Goal: Task Accomplishment & Management: Use online tool/utility

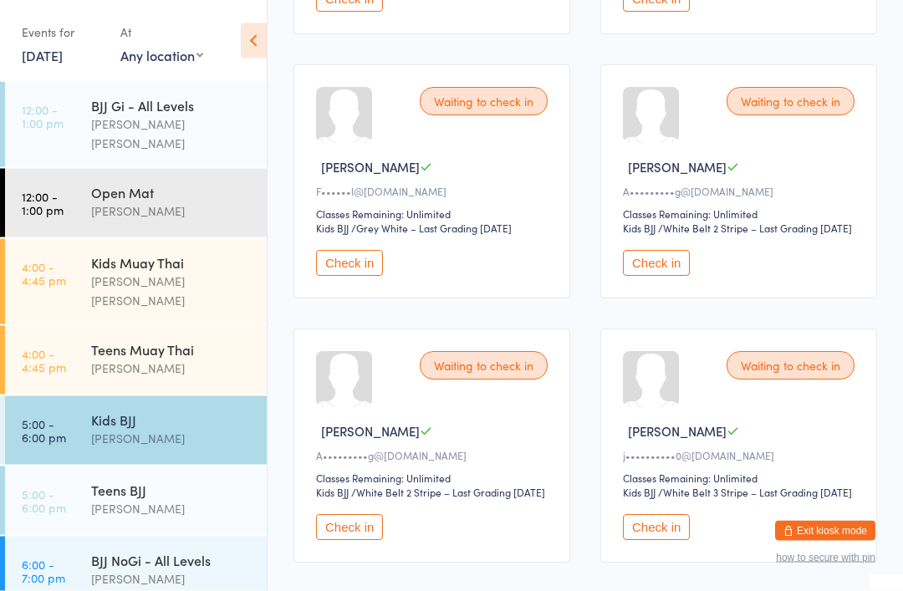
scroll to position [492, 0]
click at [329, 541] on button "Check in" at bounding box center [349, 528] width 67 height 26
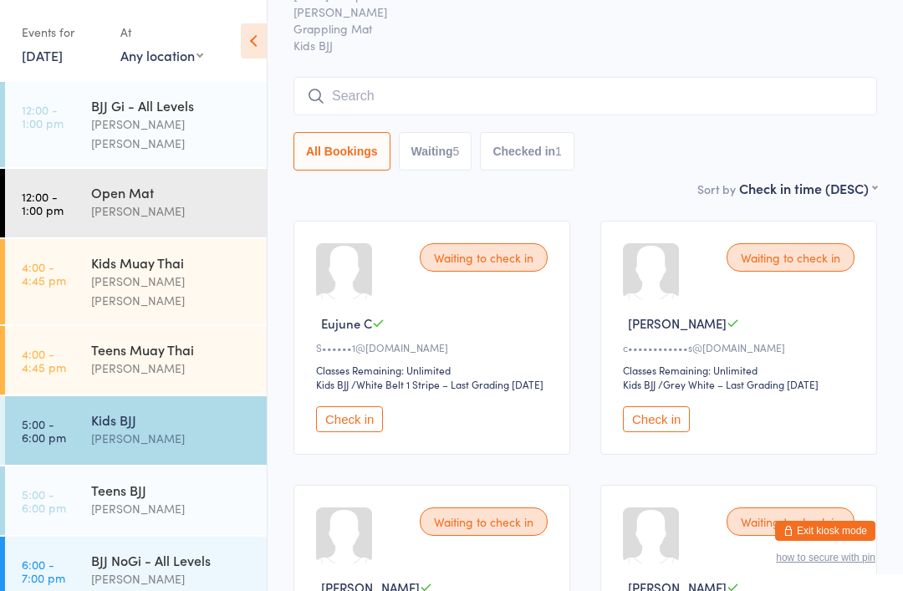
scroll to position [0, 0]
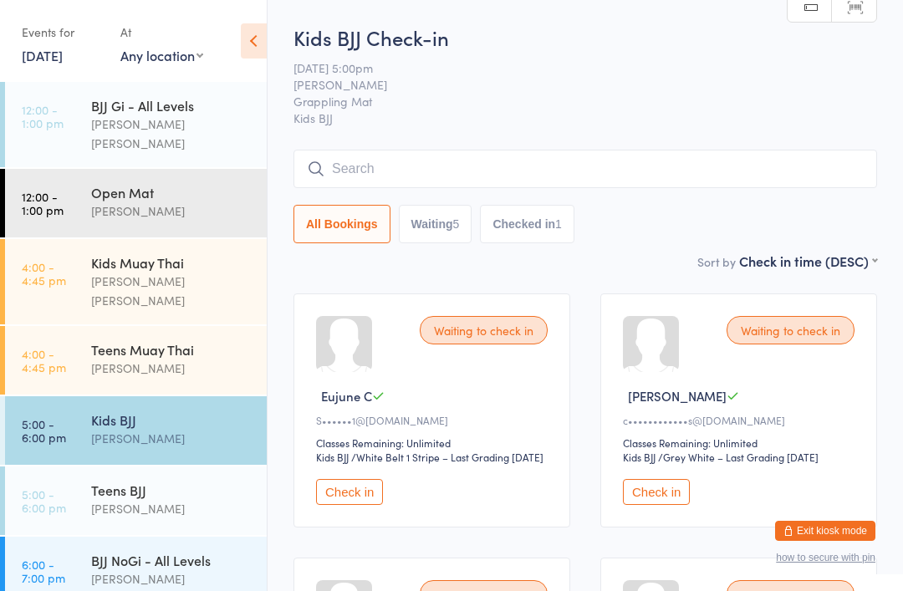
click at [451, 169] on input "search" at bounding box center [585, 169] width 584 height 38
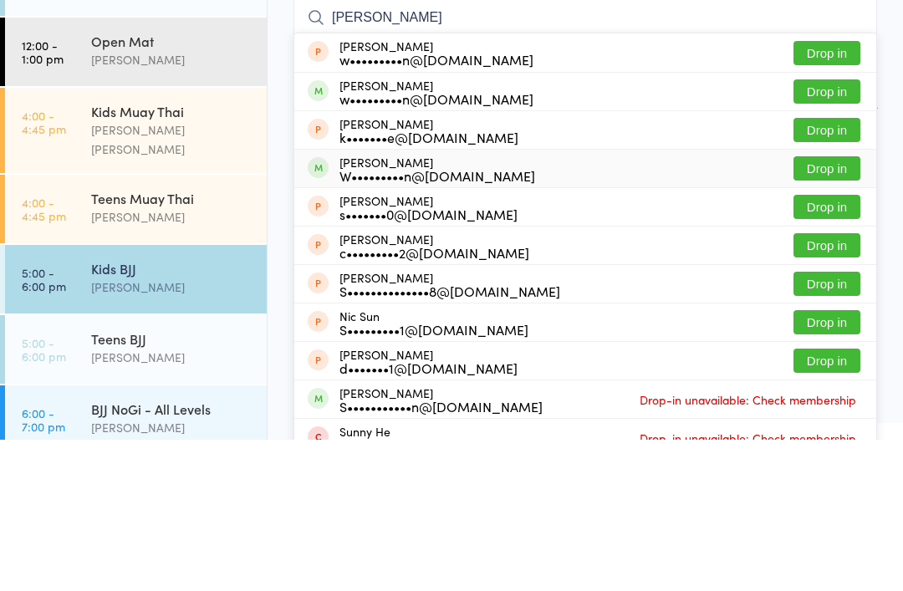
type input "[PERSON_NAME]"
click at [421, 320] on div "W•••••••••n@[DOMAIN_NAME]" at bounding box center [437, 326] width 196 height 13
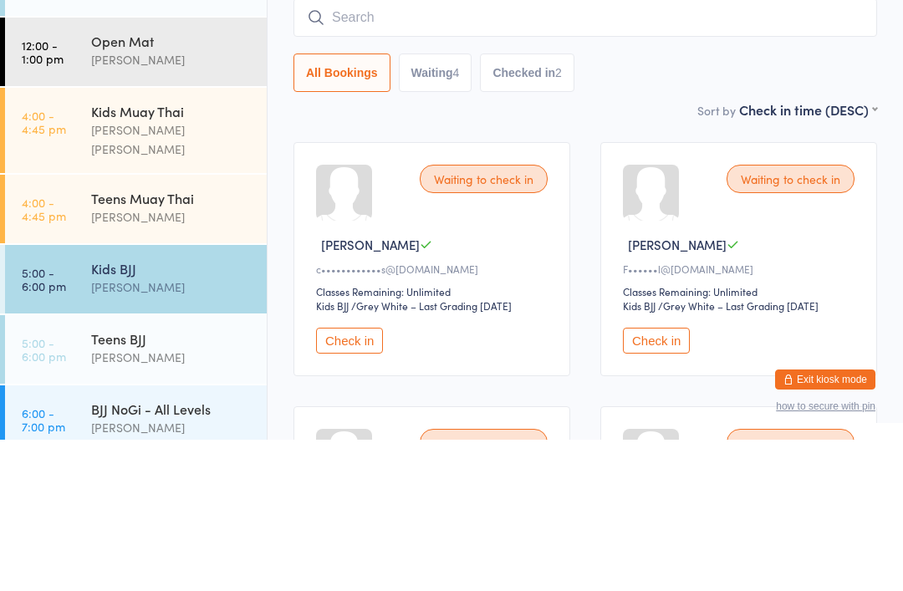
scroll to position [151, 0]
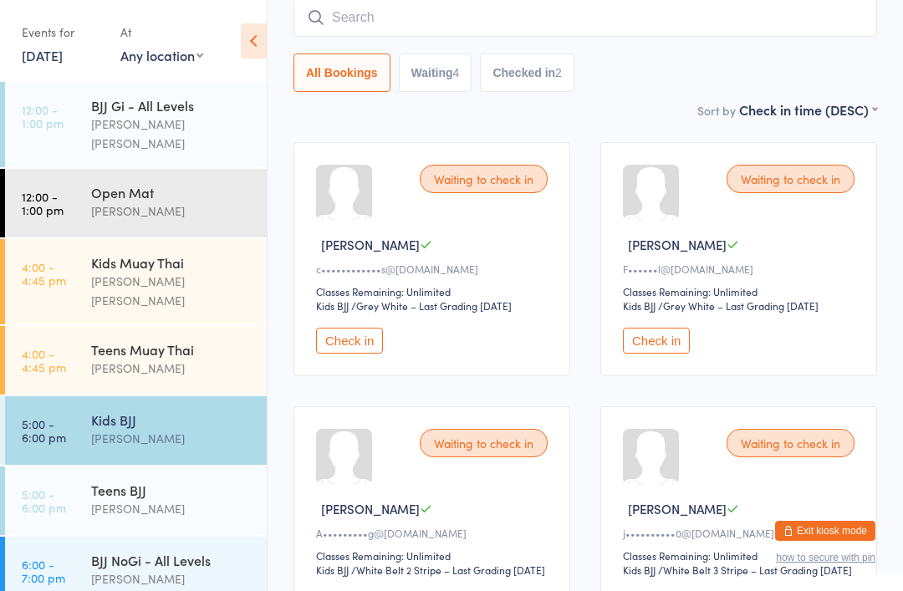
click at [102, 481] on div "Teens BJJ" at bounding box center [171, 490] width 161 height 18
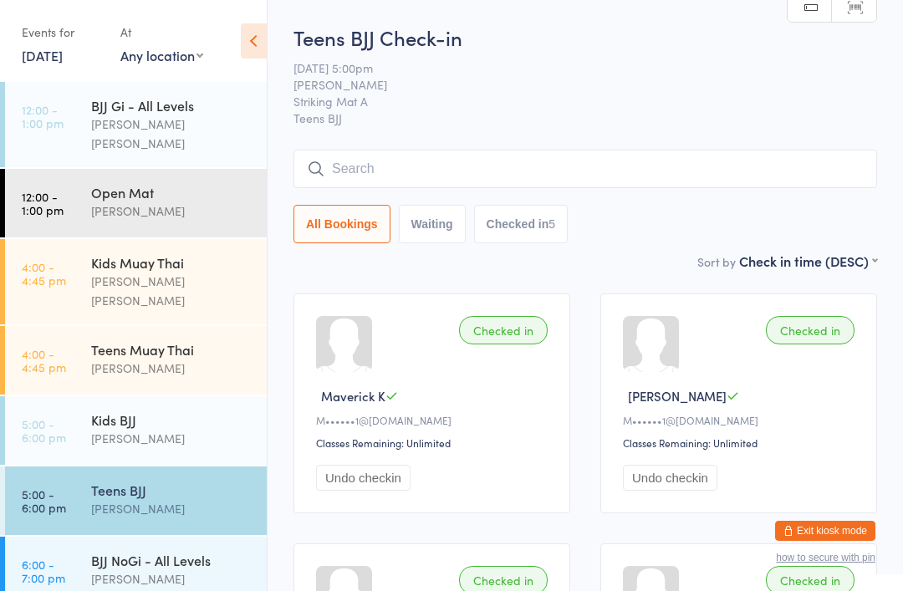
click at [370, 170] on input "search" at bounding box center [585, 169] width 584 height 38
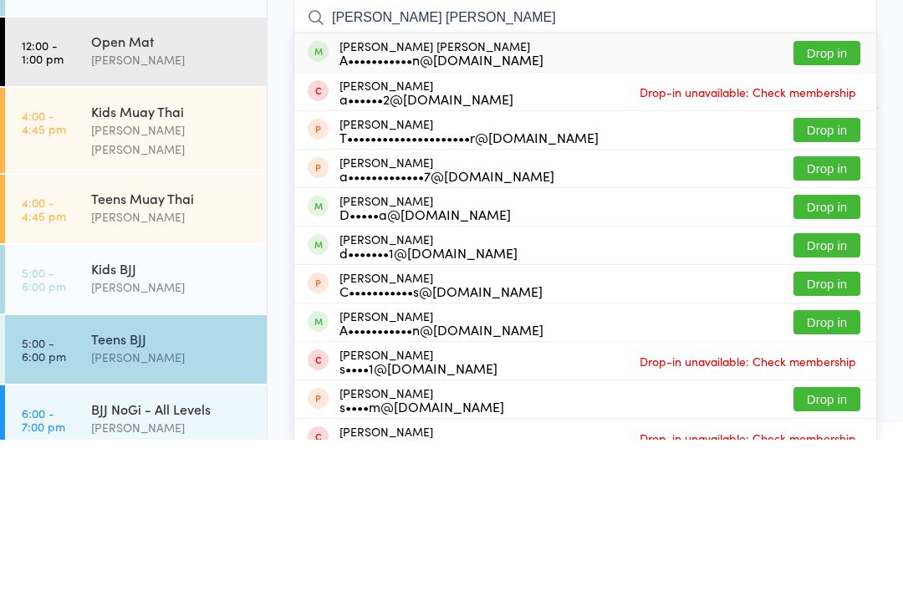
type input "[PERSON_NAME] [PERSON_NAME]"
click at [814, 192] on button "Drop in" at bounding box center [826, 204] width 67 height 24
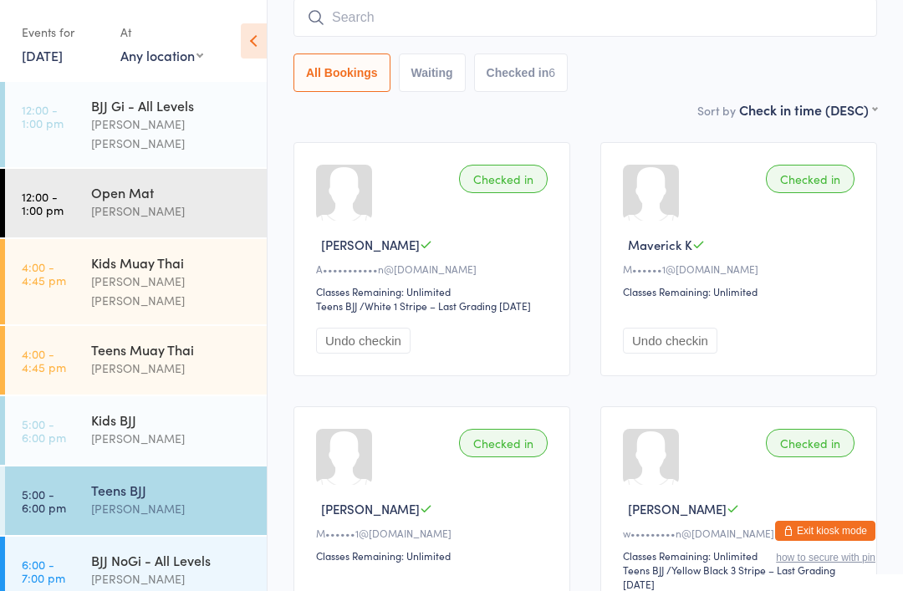
click at [201, 410] on div "Kids BJJ" at bounding box center [171, 419] width 161 height 18
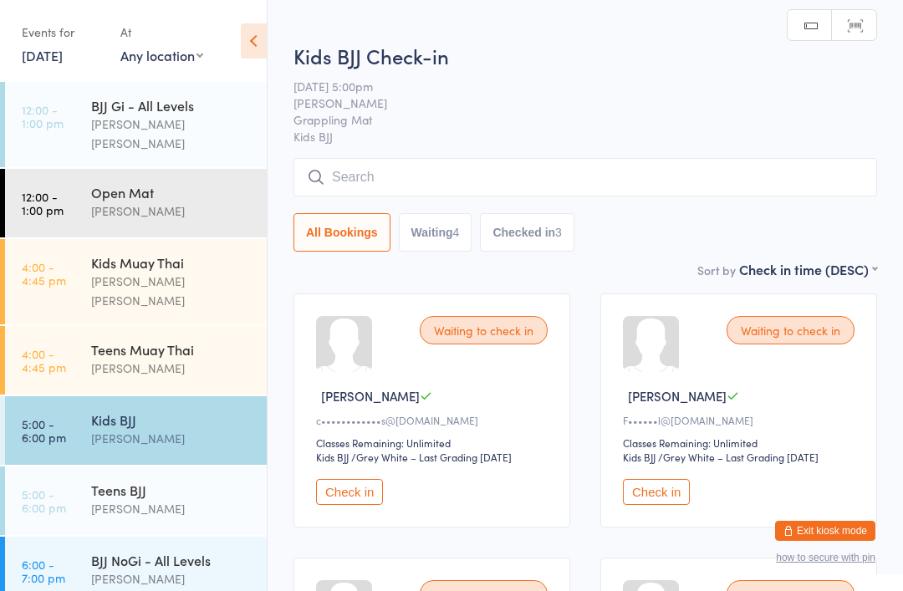
click at [470, 170] on input "search" at bounding box center [585, 177] width 584 height 38
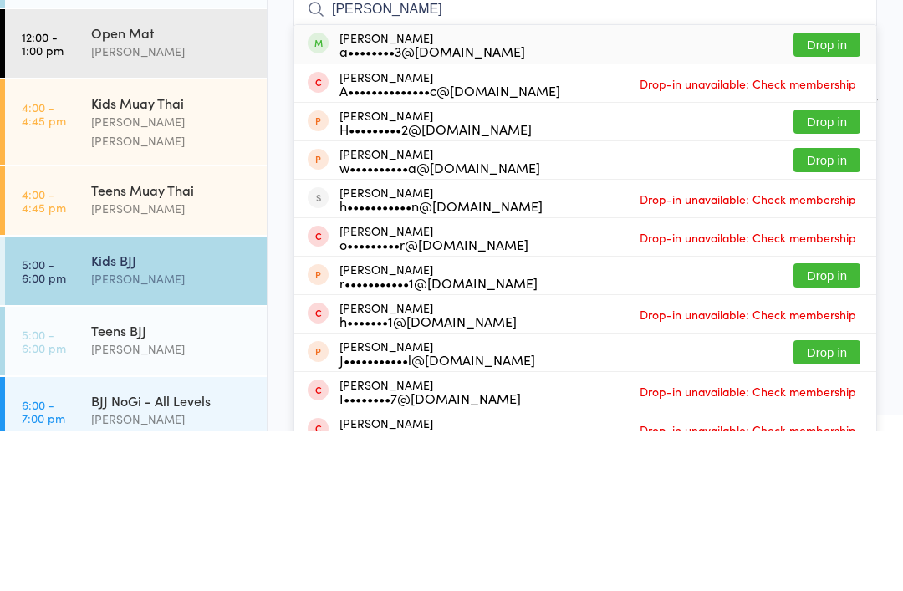
type input "[PERSON_NAME]"
click at [828, 192] on button "Drop in" at bounding box center [826, 204] width 67 height 24
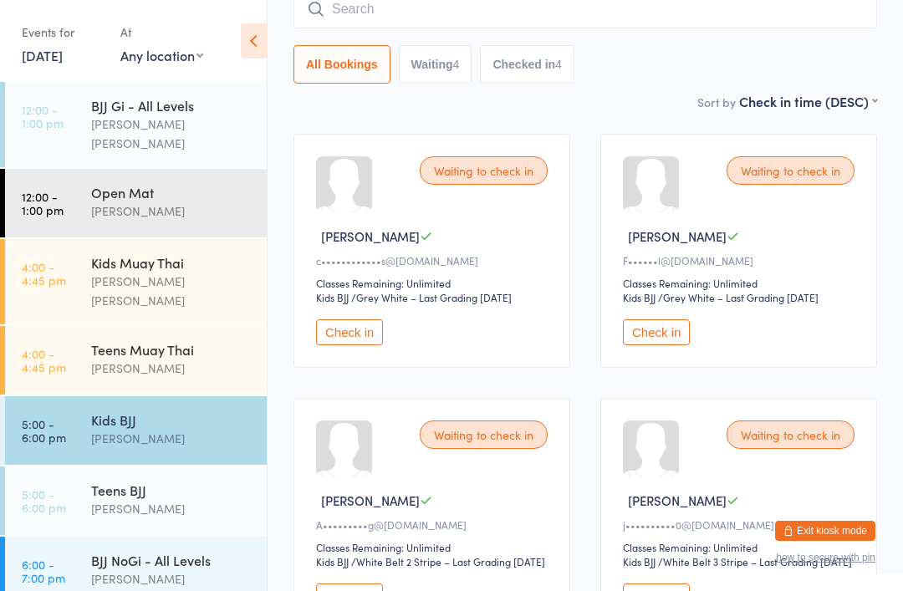
click at [640, 24] on input "search" at bounding box center [585, 9] width 584 height 38
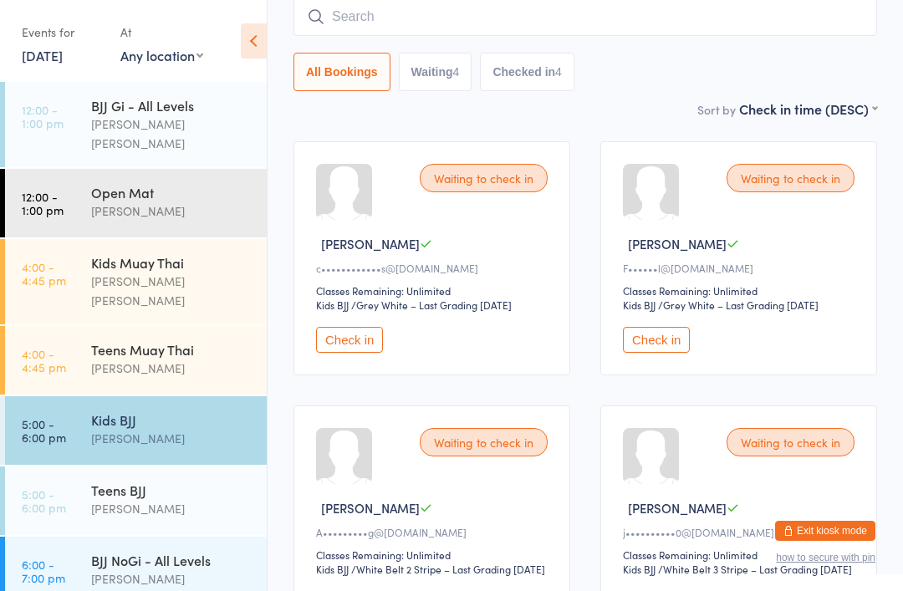
scroll to position [151, 0]
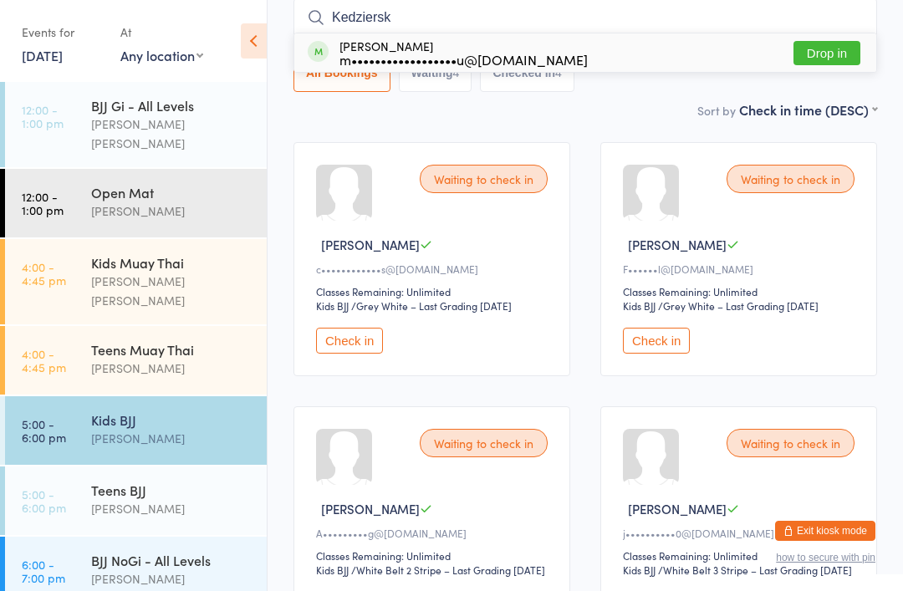
type input "Kedziersk"
click at [826, 55] on button "Drop in" at bounding box center [826, 53] width 67 height 24
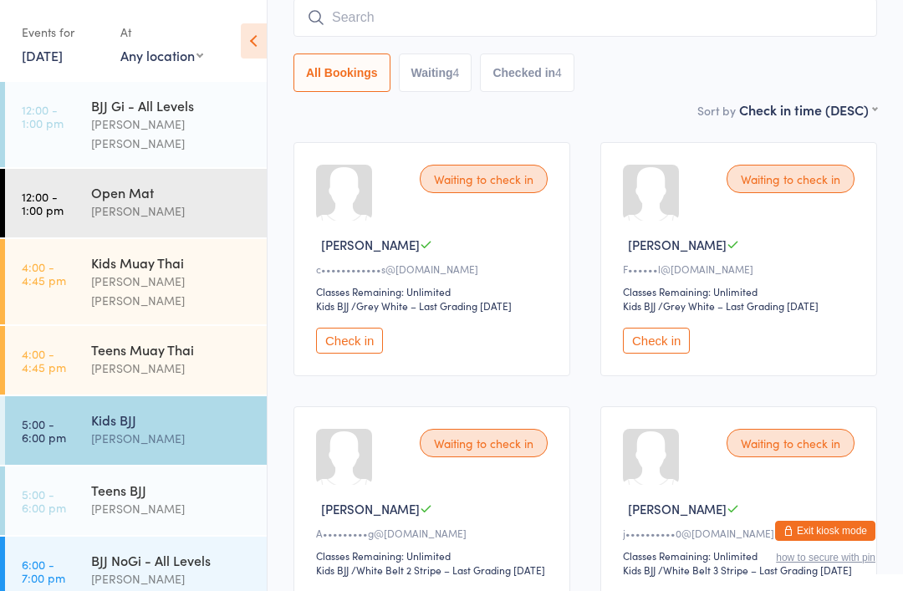
click at [426, 10] on input "search" at bounding box center [585, 17] width 584 height 38
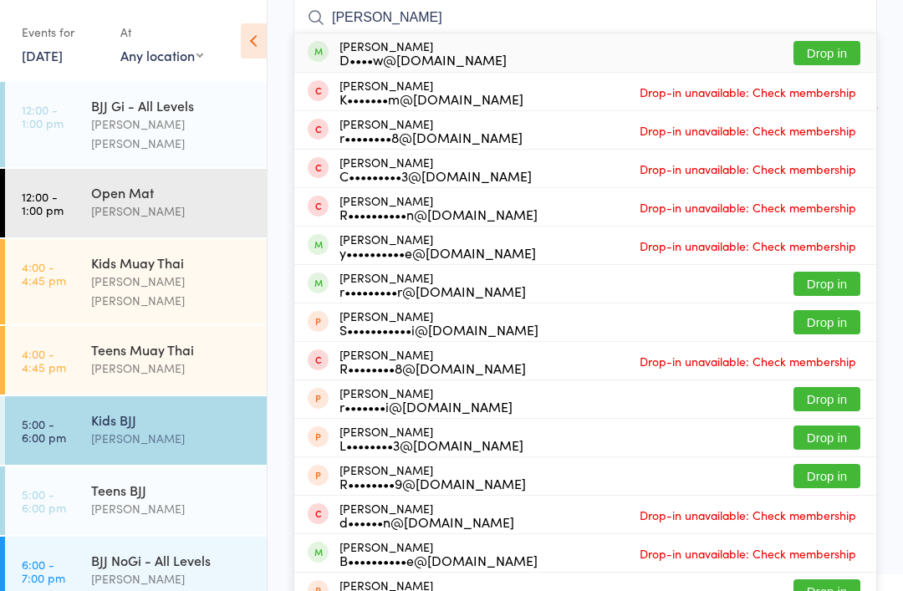
type input "[PERSON_NAME]"
click at [812, 56] on button "Drop in" at bounding box center [826, 53] width 67 height 24
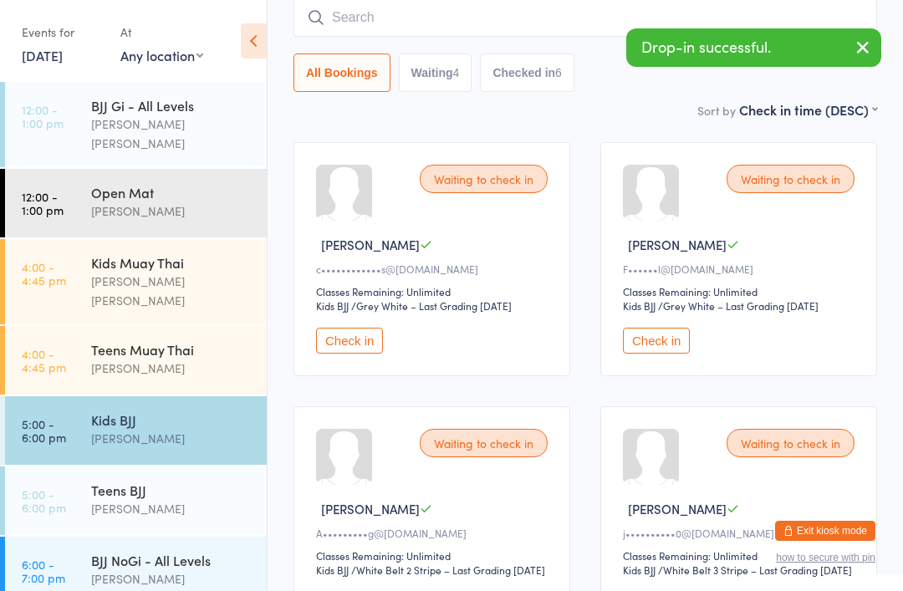
scroll to position [150, 0]
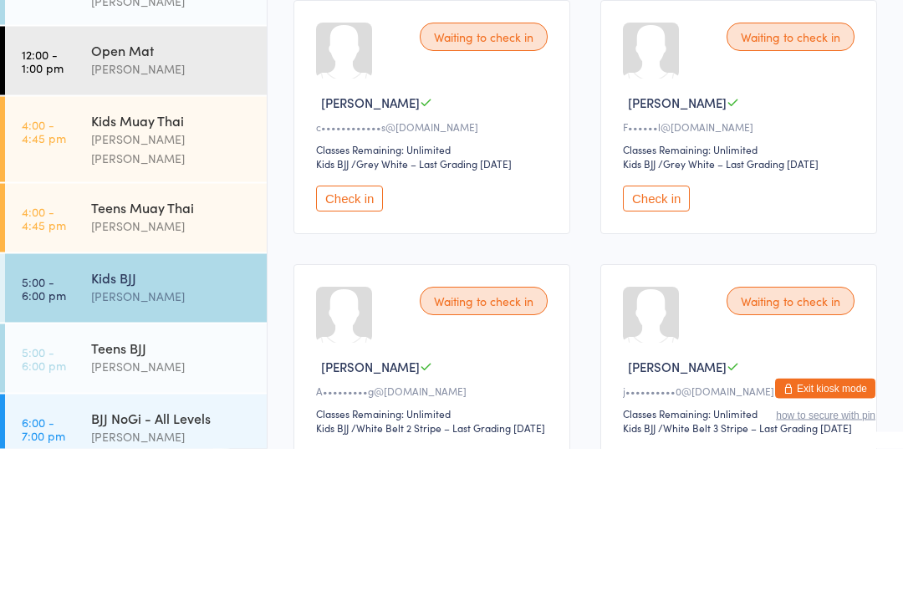
click at [170, 429] on div "[PERSON_NAME]" at bounding box center [171, 438] width 161 height 19
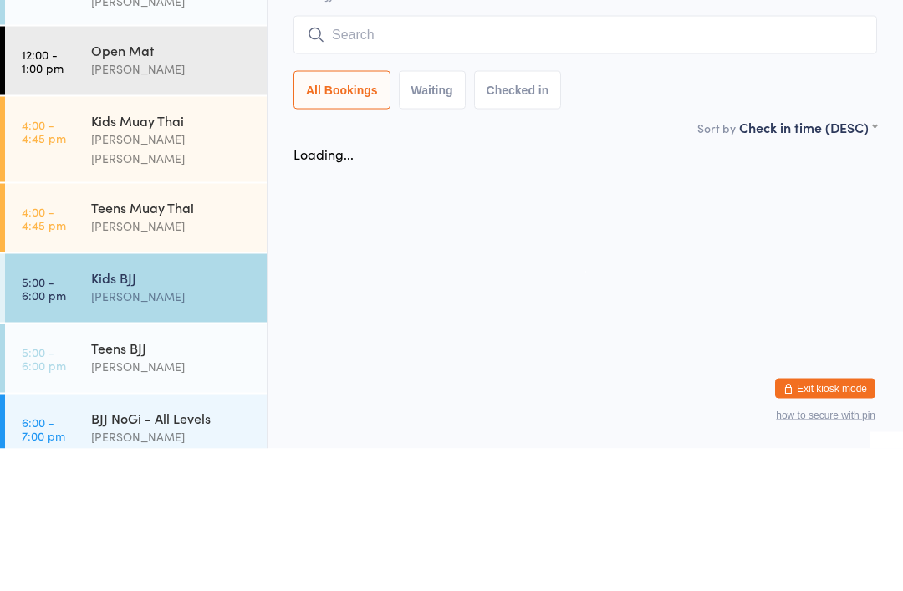
scroll to position [0, 0]
